Goal: Complete application form: Complete application form

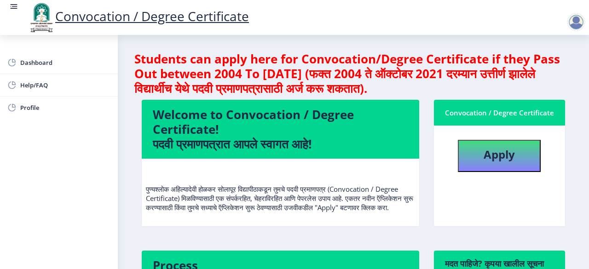
click at [538, 91] on h4 "Students can apply here for Convocation/Degree Certificate if they Pass Out bet…" at bounding box center [353, 74] width 438 height 44
click at [491, 159] on b "Apply" at bounding box center [499, 154] width 31 height 15
select select
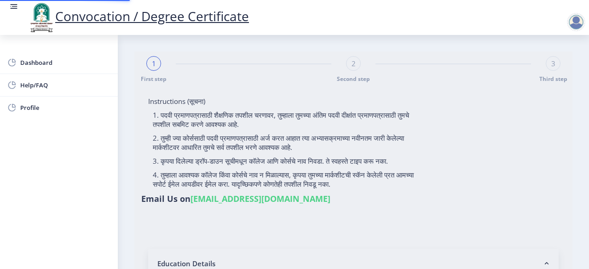
type input "Bankwad [PERSON_NAME]"
type input "[PERSON_NAME]"
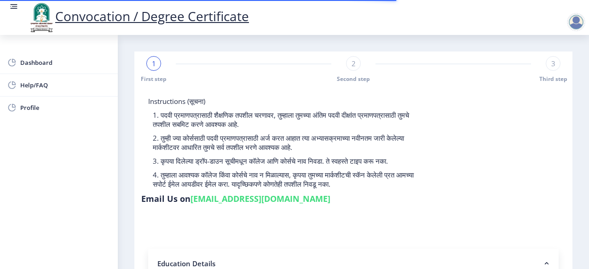
click at [355, 128] on p "1. पदवी प्रमाणपत्रासाठी शैक्षणिक तपशील चरणावर, तुम्हाला तुमच्या अंतिम पदवी दीक्…" at bounding box center [287, 119] width 269 height 18
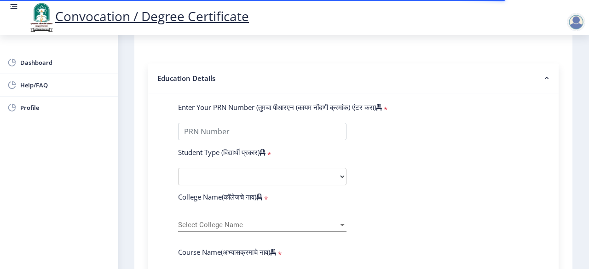
scroll to position [184, 0]
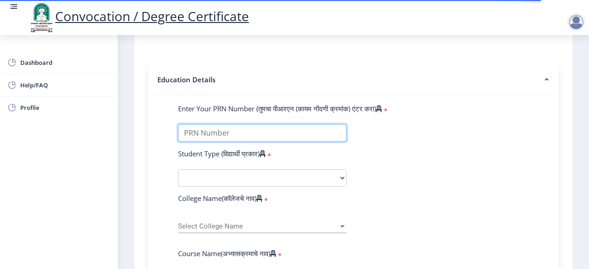
click at [191, 134] on input "Enter Your PRN Number (तुमचा पीआरएन (कायम नोंदणी क्रमांक) एंटर करा)" at bounding box center [262, 132] width 168 height 17
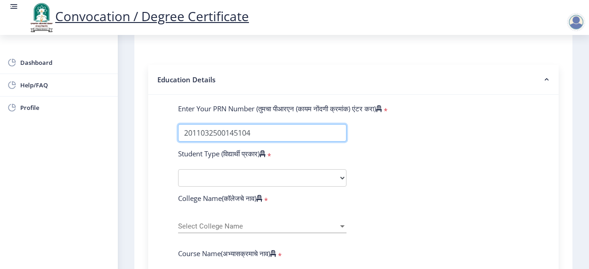
type input "2011032500145104"
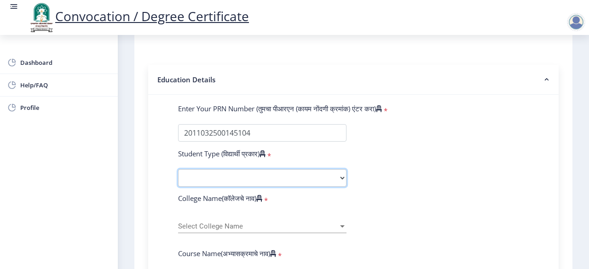
click at [197, 181] on select "Select Student Type Regular External" at bounding box center [262, 177] width 168 height 17
select select "Regular"
click at [178, 169] on select "Select Student Type Regular External" at bounding box center [262, 177] width 168 height 17
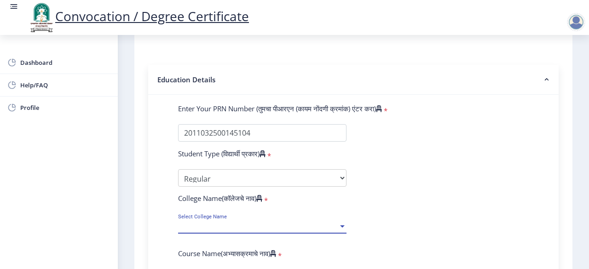
click at [248, 228] on span "Select College Name" at bounding box center [258, 227] width 160 height 8
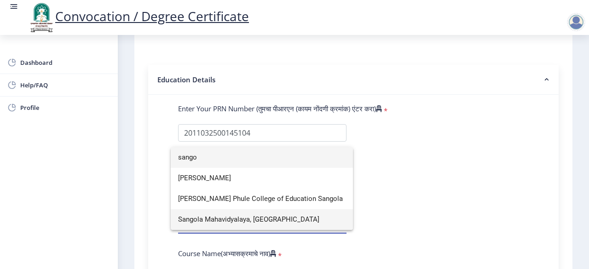
type input "sango"
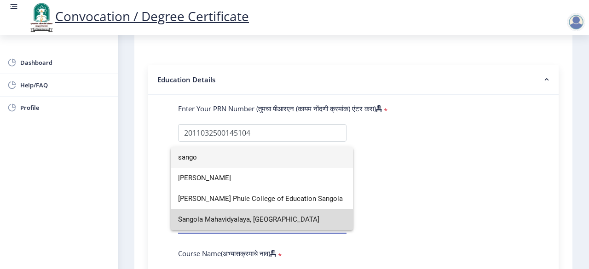
click at [220, 220] on span "Sangola Mahavidyalaya, [GEOGRAPHIC_DATA]" at bounding box center [262, 219] width 168 height 21
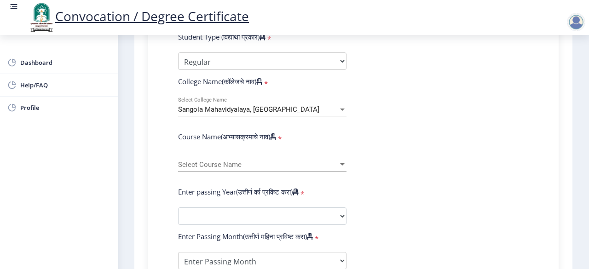
scroll to position [331, 0]
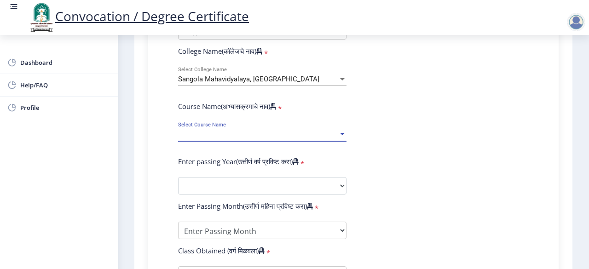
click at [272, 135] on span "Select Course Name" at bounding box center [258, 135] width 160 height 8
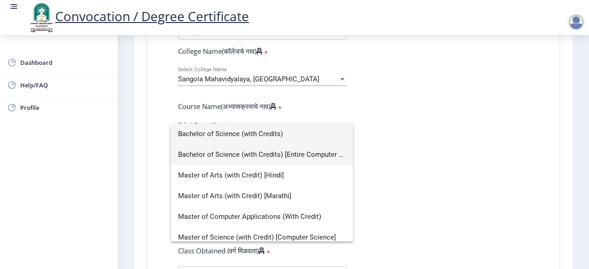
scroll to position [62, 0]
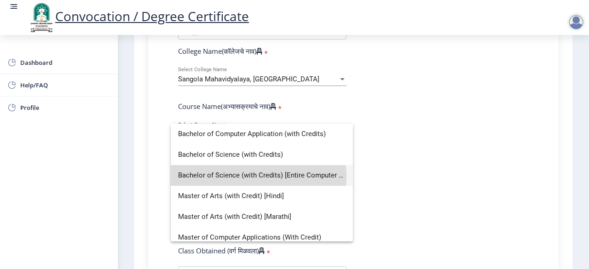
click at [258, 176] on span "Bachelor of Science (with Credits) [Entire Computer Science]" at bounding box center [262, 175] width 168 height 21
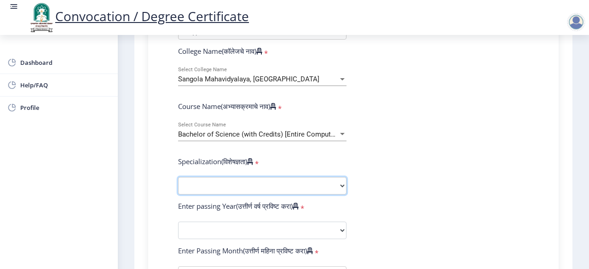
click at [237, 183] on select "Specialization Botany Chemistry Computer Science Electronics Geology Mathematic…" at bounding box center [262, 185] width 168 height 17
select select "Computer Science"
click at [178, 177] on select "Specialization Botany Chemistry Computer Science Electronics Geology Mathematic…" at bounding box center [262, 185] width 168 height 17
click at [495, 157] on form "Enter Your PRN Number (तुमचा पीआरएन (कायम नोंदणी क्रमांक) एंटर करा) * Student T…" at bounding box center [353, 210] width 365 height 507
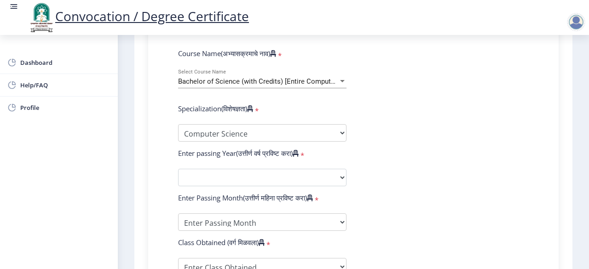
scroll to position [405, 0]
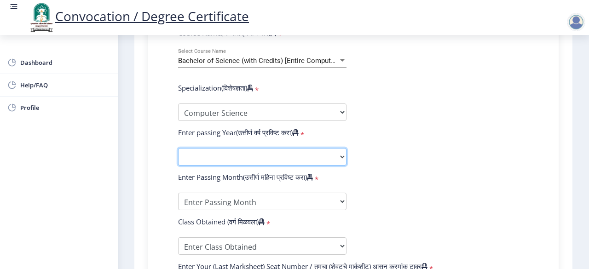
click at [301, 156] on select "2025 2024 2023 2022 2021 2020 2019 2018 2017 2016 2015 2014 2013 2012 2011 2010…" at bounding box center [262, 156] width 168 height 17
select select "2016"
click at [178, 148] on select "2025 2024 2023 2022 2021 2020 2019 2018 2017 2016 2015 2014 2013 2012 2011 2010…" at bounding box center [262, 156] width 168 height 17
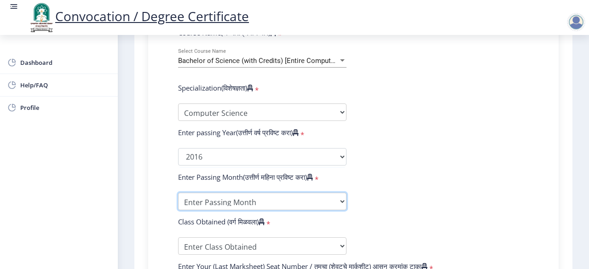
click at [338, 199] on select "Enter Passing Month March April May October November December" at bounding box center [262, 201] width 168 height 17
select select "March"
click at [178, 193] on select "Enter Passing Month March April May October November December" at bounding box center [262, 201] width 168 height 17
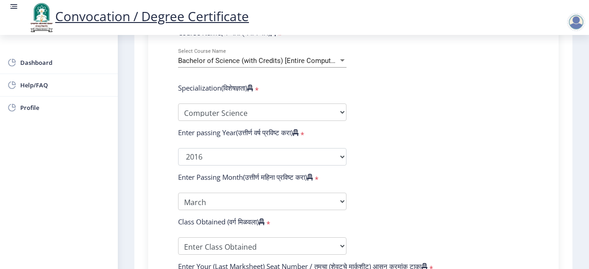
click at [405, 188] on form "Enter Your PRN Number (तुमचा पीआरएन (कायम नोंदणी क्रमांक) एंटर करा) * Student T…" at bounding box center [353, 136] width 365 height 507
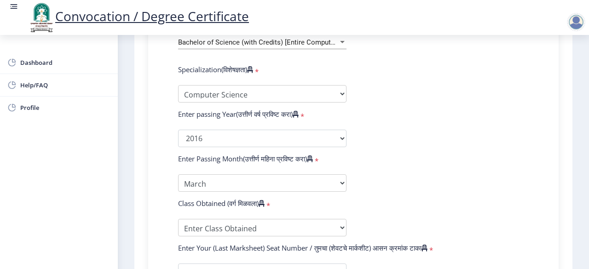
scroll to position [460, 0]
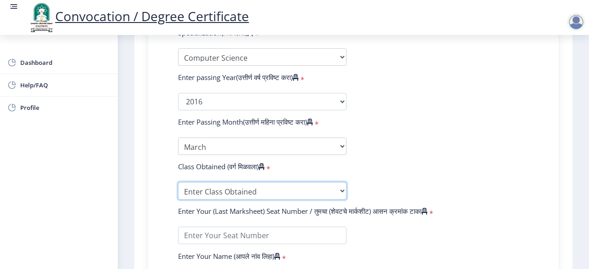
click at [273, 187] on select "Enter Class Obtained FIRST CLASS WITH DISTINCTION FIRST CLASS HIGHER SECOND CLA…" at bounding box center [262, 190] width 168 height 17
select select "SECOND CLASS"
click at [178, 182] on select "Enter Class Obtained FIRST CLASS WITH DISTINCTION FIRST CLASS HIGHER SECOND CLA…" at bounding box center [262, 190] width 168 height 17
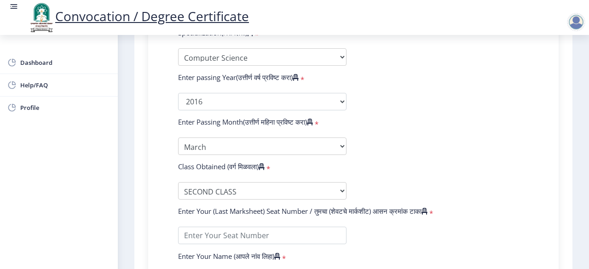
click at [437, 192] on form "Enter Your PRN Number (तुमचा पीआरएन (कायम नोंदणी क्रमांक) एंटर करा) * Student T…" at bounding box center [353, 81] width 365 height 507
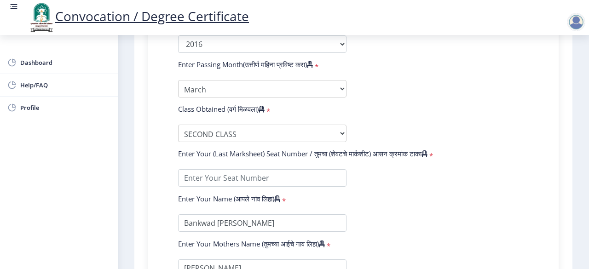
scroll to position [534, 0]
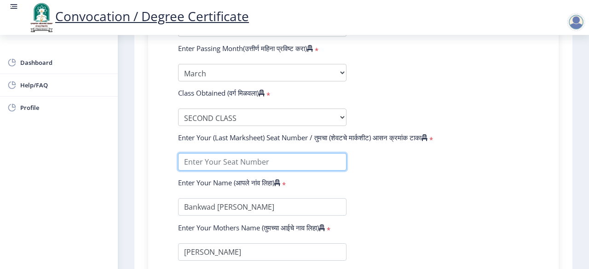
click at [253, 162] on input "textarea" at bounding box center [262, 161] width 168 height 17
type input "368212"
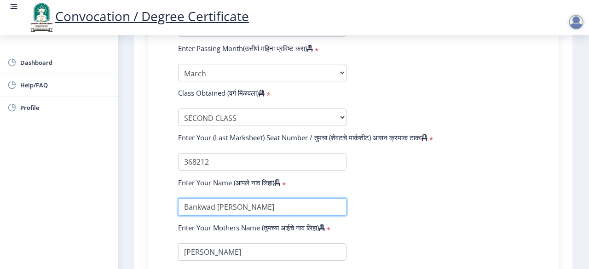
click at [203, 207] on input "textarea" at bounding box center [262, 206] width 168 height 17
click at [501, 176] on form "Enter Your PRN Number (तुमचा पीआरएन (कायम नोंदणी क्रमांक) एंटर करा) * Student T…" at bounding box center [353, 7] width 365 height 507
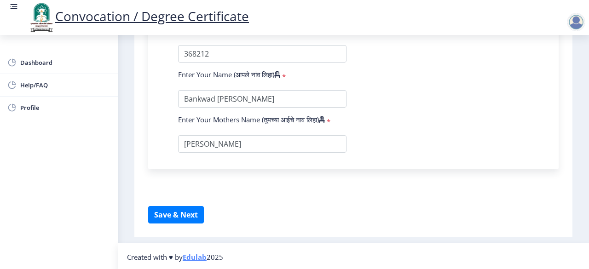
scroll to position [642, 0]
click at [179, 214] on button "Save & Next" at bounding box center [176, 214] width 56 height 17
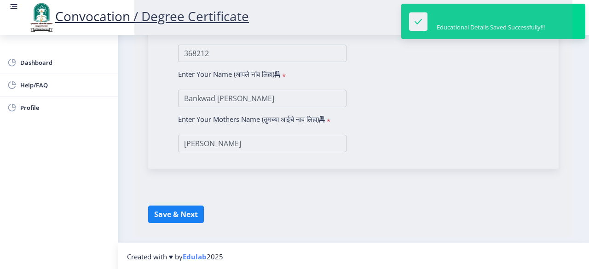
select select
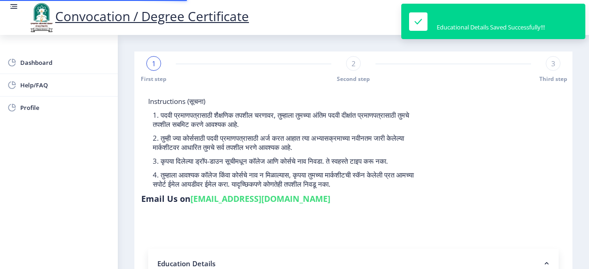
type input "2011032500145104"
select select "Regular"
select select "2016"
select select "March"
select select "SECOND CLASS"
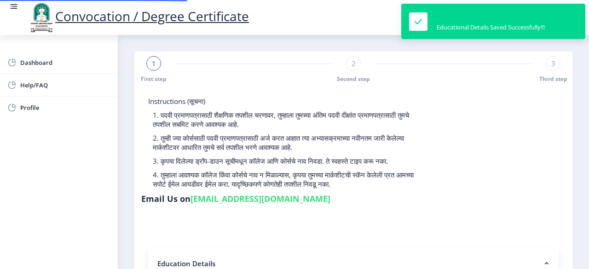
type input "368212"
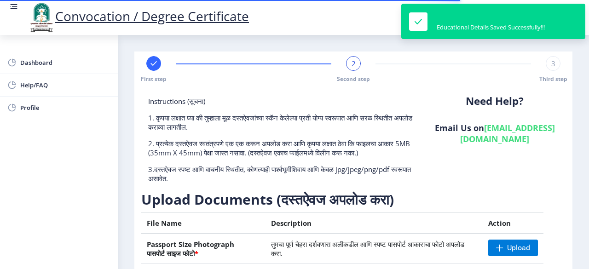
click at [267, 116] on p "1. कृपया लक्षात घ्या की तुम्हाला मूळ दस्तऐवजांच्या स्कॅन केलेल्या प्रती योग्य स…" at bounding box center [282, 122] width 269 height 18
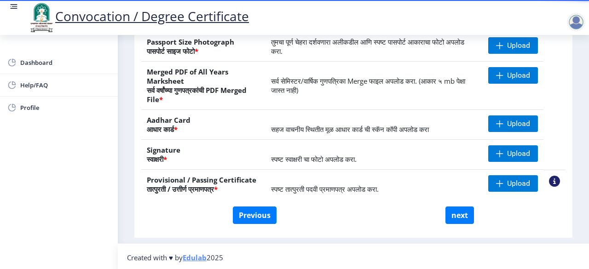
scroll to position [203, 0]
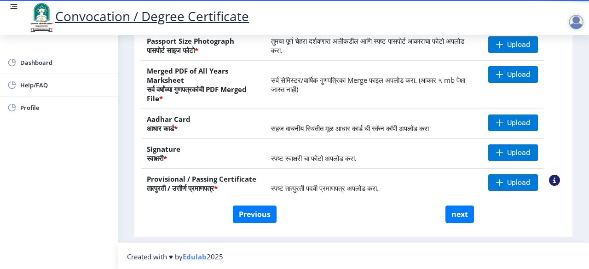
click at [383, 219] on div "Previous next" at bounding box center [353, 214] width 411 height 17
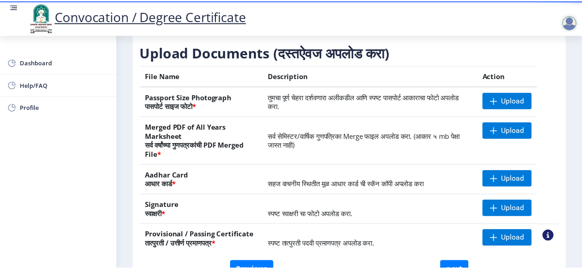
scroll to position [166, 0]
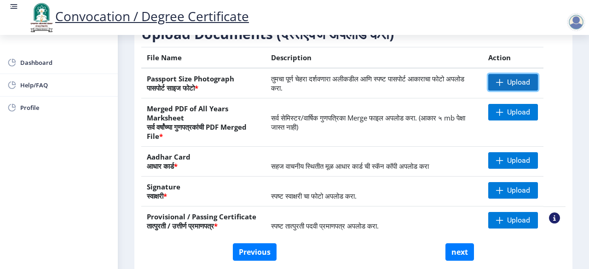
click at [496, 83] on span at bounding box center [499, 82] width 7 height 7
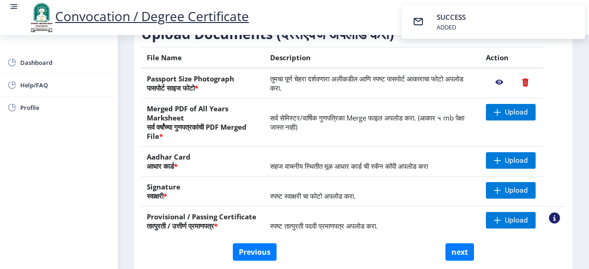
click at [497, 81] on nb-action at bounding box center [499, 82] width 27 height 17
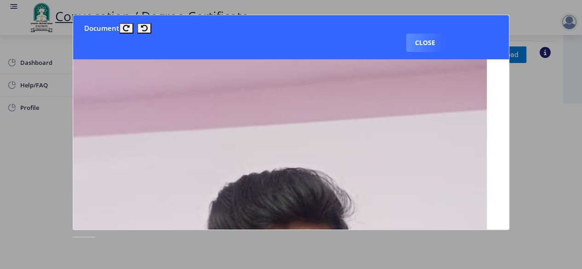
scroll to position [0, 11]
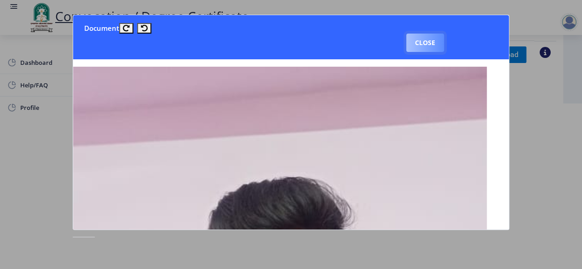
click at [420, 49] on button "Close" at bounding box center [425, 43] width 38 height 18
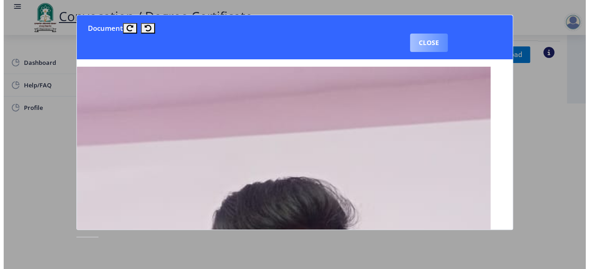
scroll to position [113, 0]
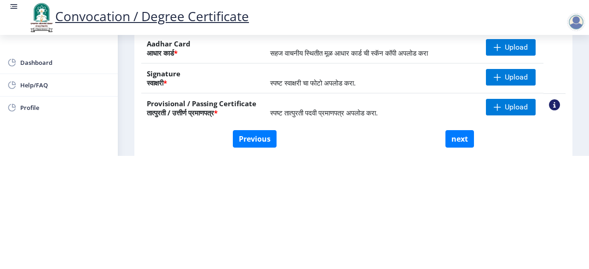
click at [417, 104] on td "स्पष्ट तात्पुरती पदवी प्रमाणपत्र अपलोड करा." at bounding box center [373, 108] width 216 height 30
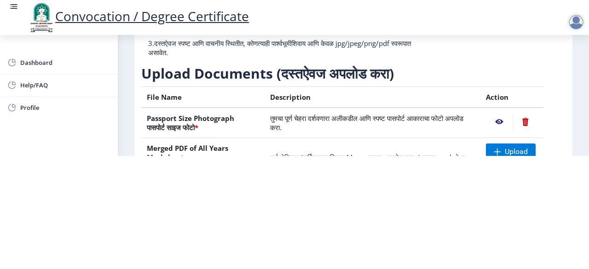
scroll to position [0, 0]
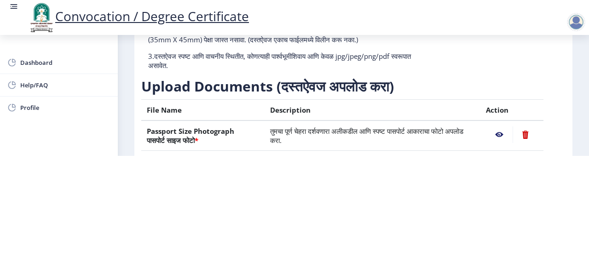
click at [584, 127] on nb-layout-column "First step 2 Second step 3 Third step Instructions (सूचना) 1. कृपया लक्षात घ्या…" at bounding box center [353, 127] width 471 height 411
click at [406, 156] on html "Convocation / Degree Certificate Dashboard Help/FAQ Profile First step 2 Second…" at bounding box center [294, 21] width 589 height 269
click at [482, 76] on div "Need Help? Email Us on [EMAIL_ADDRESS][DOMAIN_NAME]" at bounding box center [494, 30] width 141 height 94
click at [509, 96] on div "Upload Documents (दस्तऐवज अपलोड करा) File Name Description Action Passport Size…" at bounding box center [353, 186] width 424 height 219
click at [451, 89] on h3 "Upload Documents (दस्तऐवज अपलोड करा)" at bounding box center [353, 86] width 424 height 18
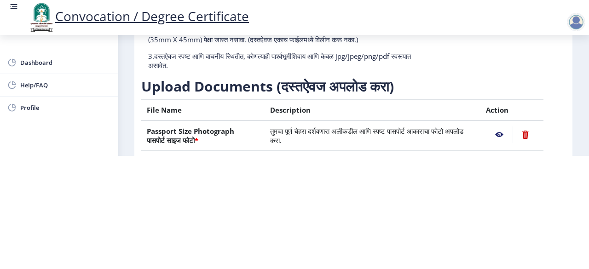
click at [363, 156] on html "Convocation / Degree Certificate Dashboard Help/FAQ Profile First step 2 Second…" at bounding box center [294, 21] width 589 height 269
click at [302, 88] on h3 "Upload Documents (दस्तऐवज अपलोड करा)" at bounding box center [353, 86] width 424 height 18
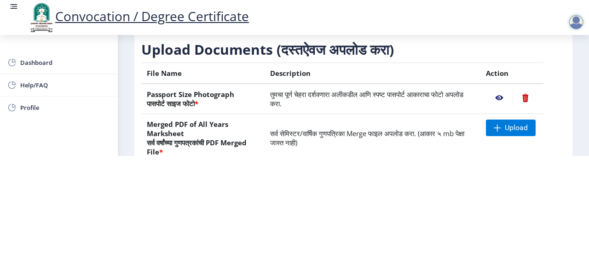
scroll to position [74, 0]
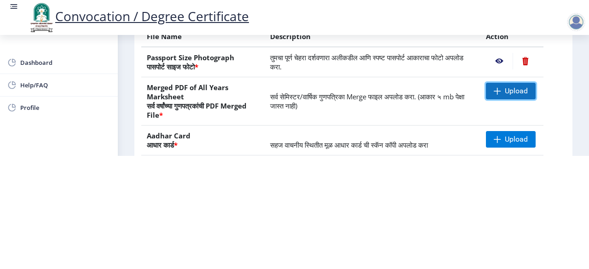
click at [499, 88] on span at bounding box center [497, 90] width 7 height 7
click at [229, 109] on th "Merged PDF of All Years Marksheet सर्व वर्षांच्या गुणपत्रकांची PDF Merged File *" at bounding box center [202, 101] width 123 height 48
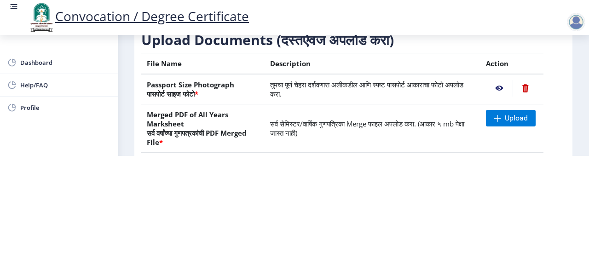
scroll to position [37, 0]
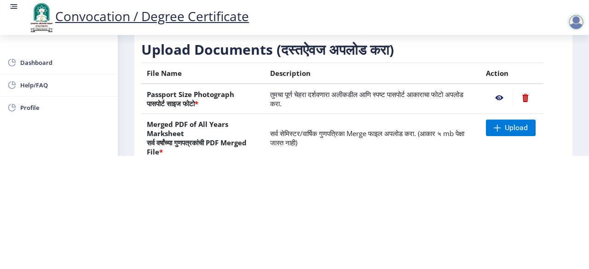
click at [262, 133] on th "Merged PDF of All Years Marksheet सर्व वर्षांच्या गुणपत्रकांची PDF Merged File *" at bounding box center [202, 138] width 123 height 48
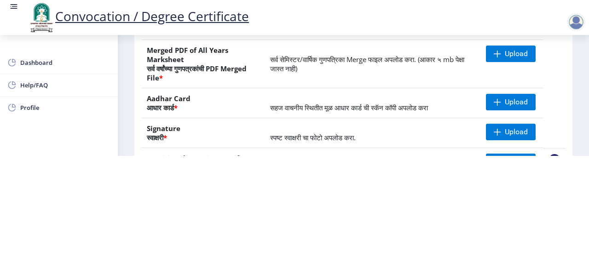
scroll to position [110, 0]
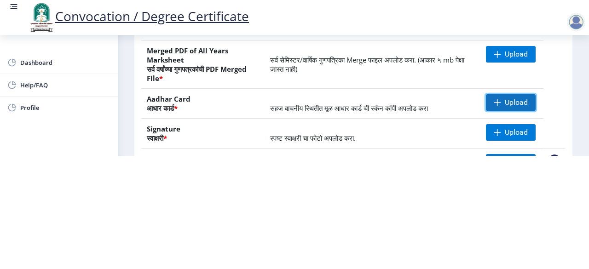
click at [518, 100] on span "Upload" at bounding box center [516, 102] width 23 height 9
click at [260, 122] on th "Signature स्वाक्षरी *" at bounding box center [202, 134] width 123 height 30
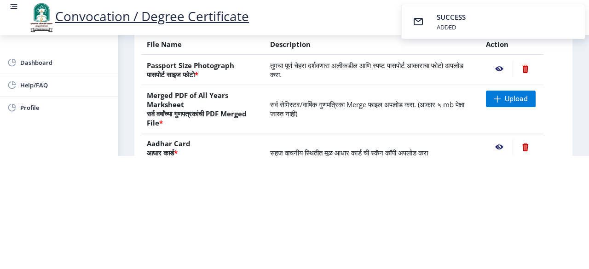
scroll to position [37, 0]
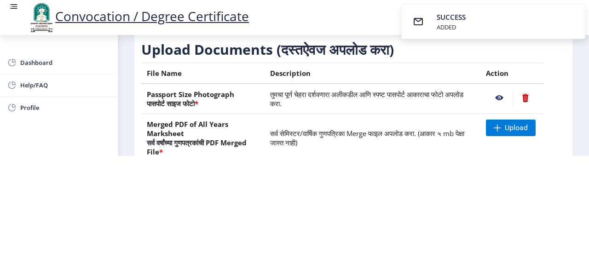
click at [371, 136] on span "सर्व सेमिस्टर/वार्षिक गुणपत्रिका Merge फाइल अपलोड करा. (आकार ५ mb पेक्षा जास्त …" at bounding box center [367, 138] width 194 height 18
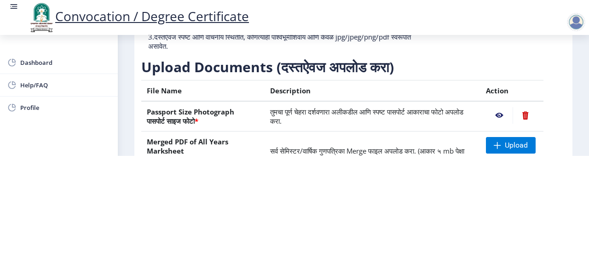
scroll to position [0, 0]
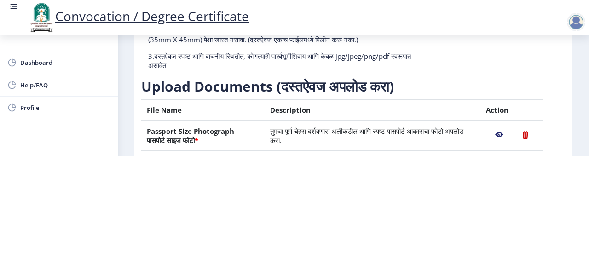
click at [502, 75] on div "Need Help? Email Us on [EMAIL_ADDRESS][DOMAIN_NAME]" at bounding box center [494, 30] width 141 height 94
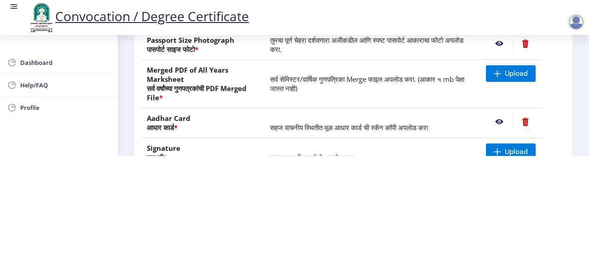
scroll to position [110, 0]
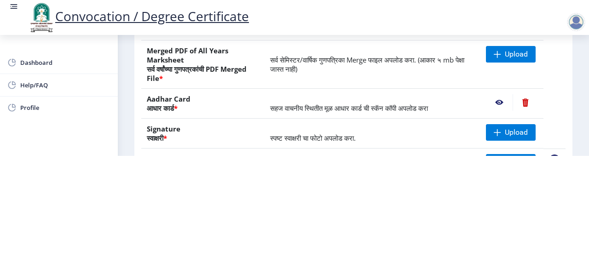
click at [561, 106] on table "File Name Description Action Passport Size Photograph पासपोर्ट साइज फोटो * तुमच…" at bounding box center [353, 83] width 424 height 189
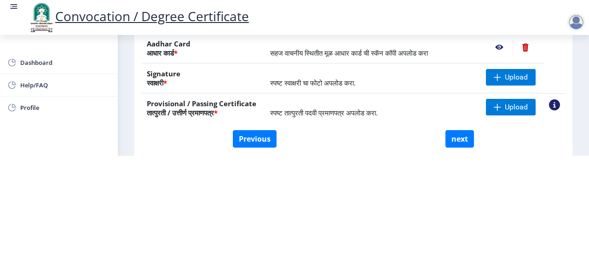
scroll to position [147, 0]
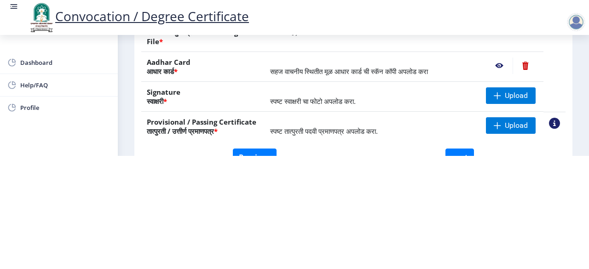
click at [551, 122] on nb-action at bounding box center [554, 123] width 11 height 11
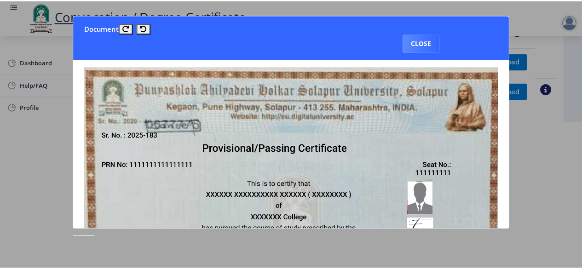
scroll to position [0, 0]
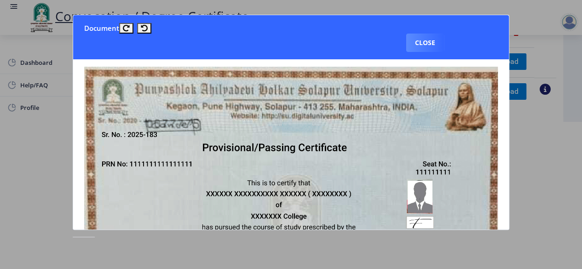
click at [259, 153] on img at bounding box center [291, 213] width 414 height 292
click at [435, 42] on button "Close" at bounding box center [425, 43] width 38 height 18
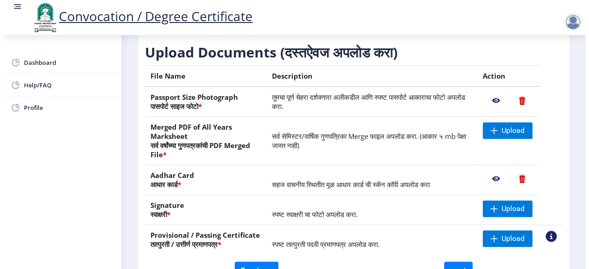
scroll to position [113, 0]
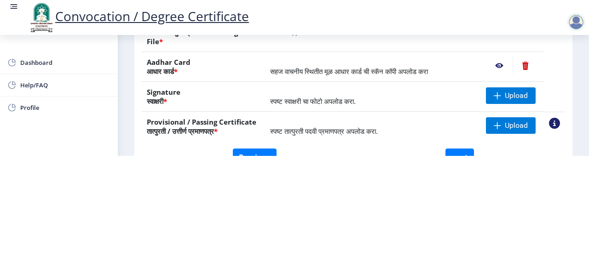
click at [550, 97] on table "File Name Description Action Passport Size Photograph पासपोर्ट साइज फोटो * तुमच…" at bounding box center [353, 46] width 424 height 189
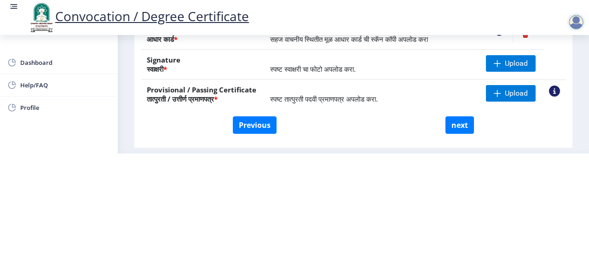
scroll to position [203, 0]
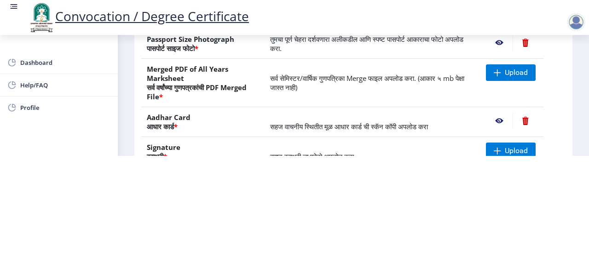
scroll to position [110, 0]
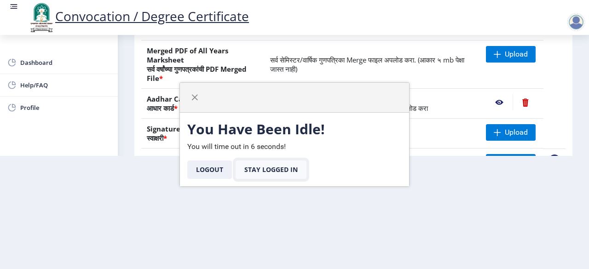
click at [260, 167] on button "Stay Logged In" at bounding box center [271, 170] width 71 height 18
